Goal: Task Accomplishment & Management: Use online tool/utility

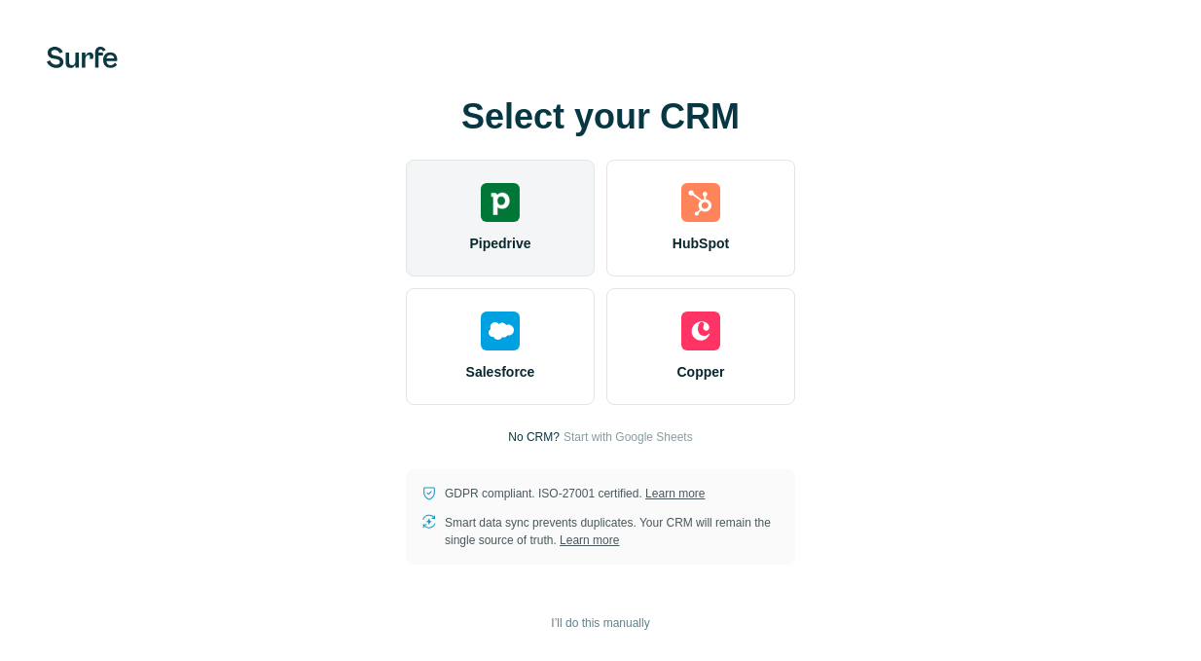
click at [523, 231] on div "Pipedrive" at bounding box center [500, 218] width 189 height 117
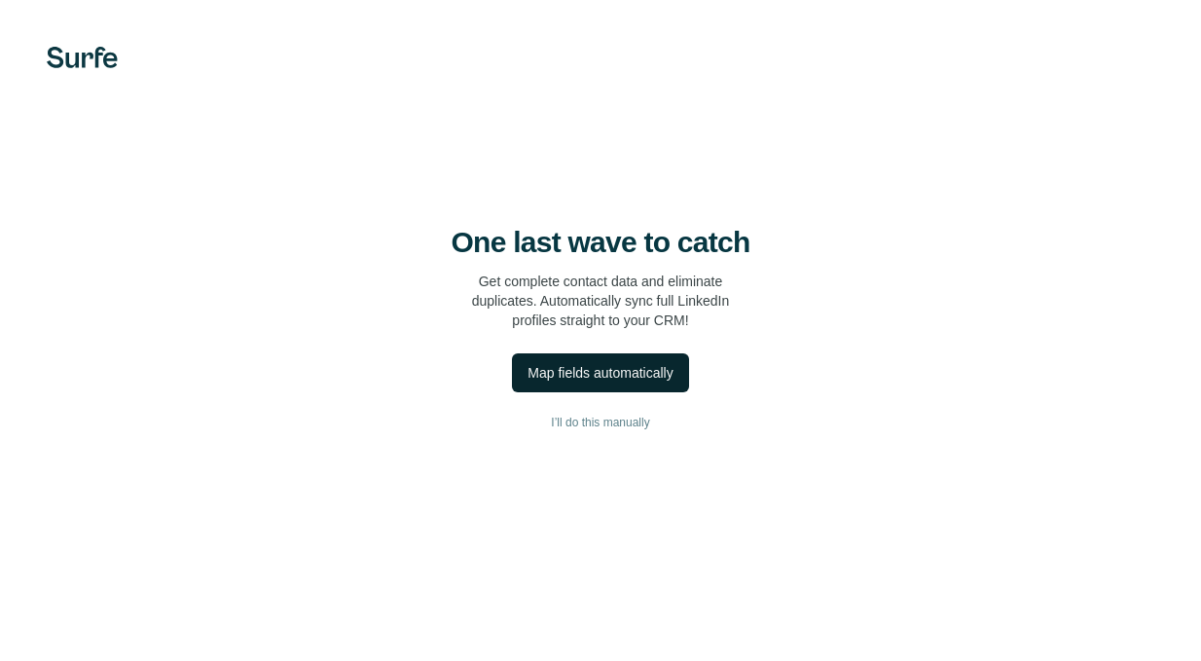
click at [560, 366] on div "Map fields automatically" at bounding box center [599, 372] width 145 height 19
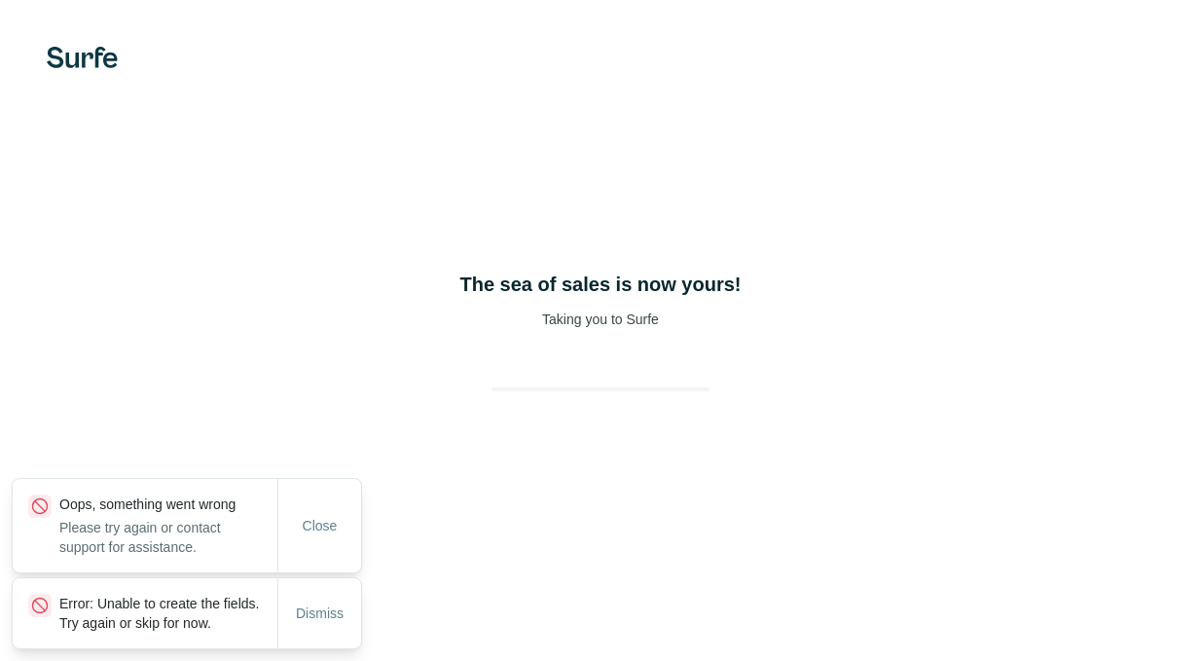
click at [560, 366] on div at bounding box center [600, 371] width 249 height 39
